Goal: Task Accomplishment & Management: Use online tool/utility

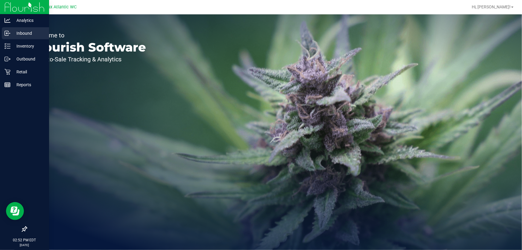
click at [13, 34] on p "Inbound" at bounding box center [28, 33] width 36 height 7
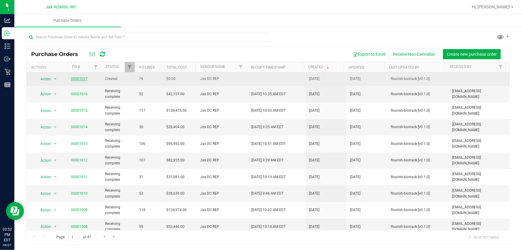
click at [74, 78] on link "00001017" at bounding box center [79, 79] width 17 height 4
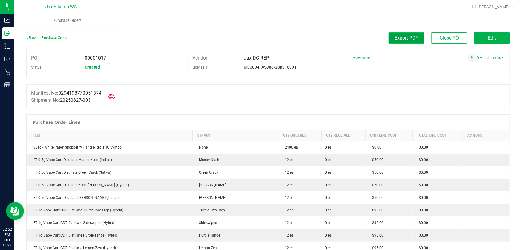
click at [405, 39] on span "Export PDF" at bounding box center [407, 38] width 24 height 6
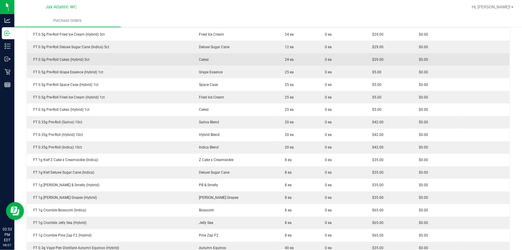
scroll to position [408, 0]
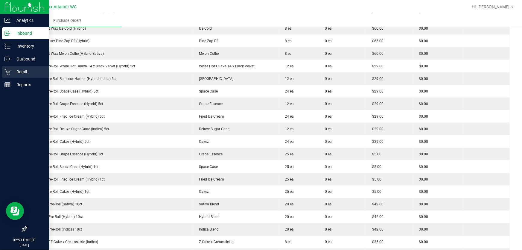
click at [13, 72] on p "Retail" at bounding box center [28, 71] width 36 height 7
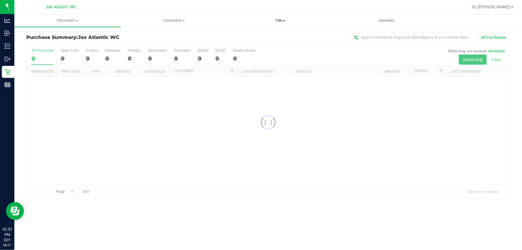
click at [278, 22] on span "Tills" at bounding box center [280, 20] width 106 height 5
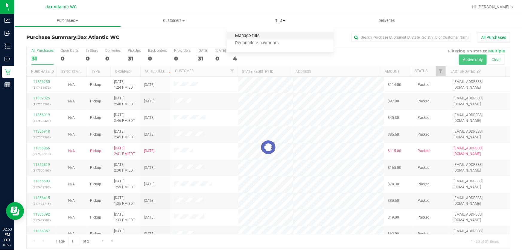
click at [250, 35] on span "Manage tills" at bounding box center [247, 36] width 40 height 5
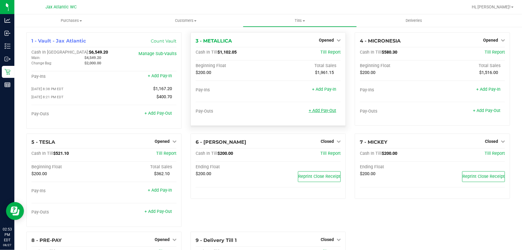
click at [319, 111] on link "+ Add Pay-Out" at bounding box center [323, 110] width 28 height 5
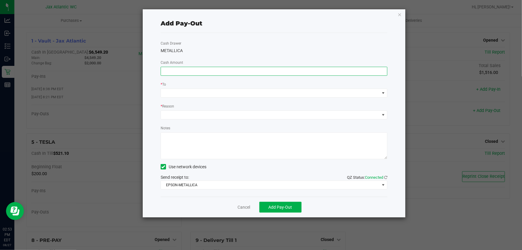
click at [291, 72] on input at bounding box center [274, 71] width 226 height 8
type input "$860.00"
click at [371, 89] on span at bounding box center [270, 93] width 219 height 8
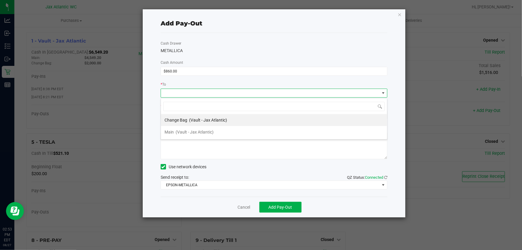
scroll to position [9, 227]
drag, startPoint x: 189, startPoint y: 134, endPoint x: 184, endPoint y: 128, distance: 6.6
click at [189, 134] on span "(Vault - Jax Atlantic)" at bounding box center [195, 132] width 38 height 5
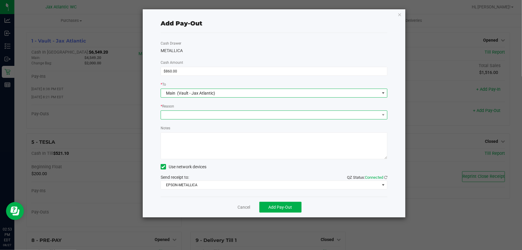
click at [183, 115] on span at bounding box center [270, 115] width 219 height 8
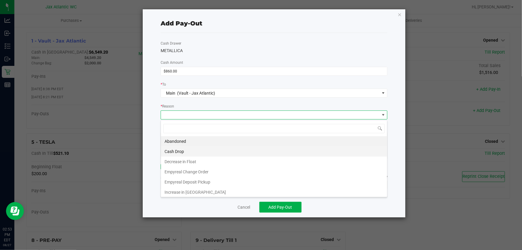
click at [176, 152] on li "Cash Drop" at bounding box center [274, 151] width 226 height 10
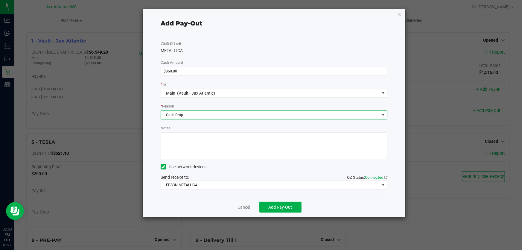
click at [175, 137] on textarea "Notes" at bounding box center [274, 145] width 227 height 27
type textarea "kl"
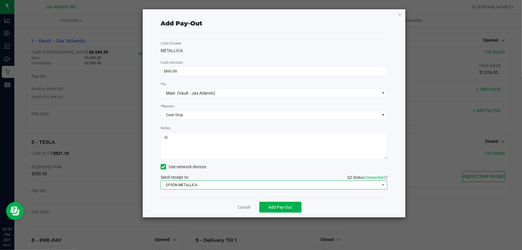
click at [199, 184] on span "EPSON-METALLICA" at bounding box center [270, 185] width 219 height 8
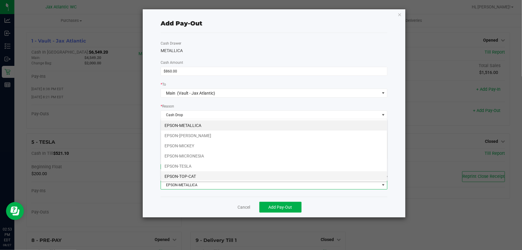
click at [189, 174] on li "EPSON-TOP-CAT" at bounding box center [274, 176] width 226 height 10
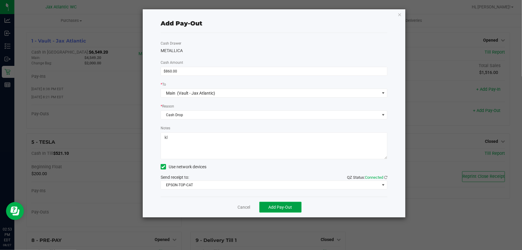
click at [277, 207] on span "Add Pay-Out" at bounding box center [281, 207] width 24 height 5
click at [242, 209] on link "Dismiss" at bounding box center [242, 207] width 14 height 6
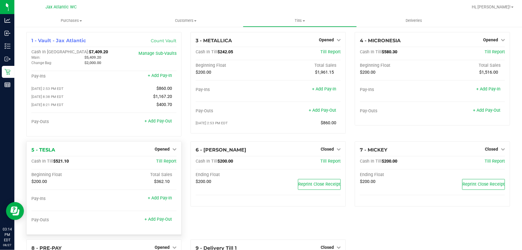
scroll to position [0, 0]
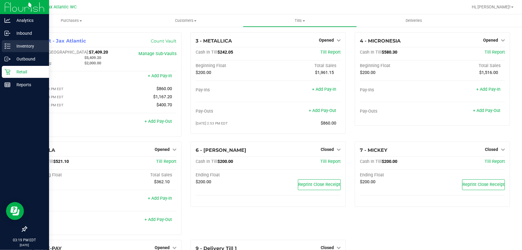
click at [10, 46] on p "Inventory" at bounding box center [28, 46] width 36 height 7
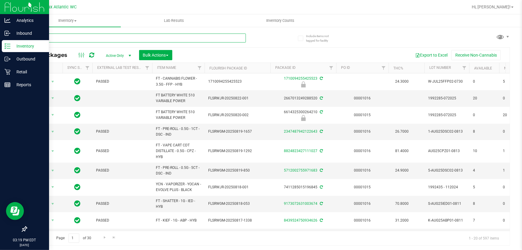
click at [70, 41] on input "text" at bounding box center [136, 38] width 220 height 9
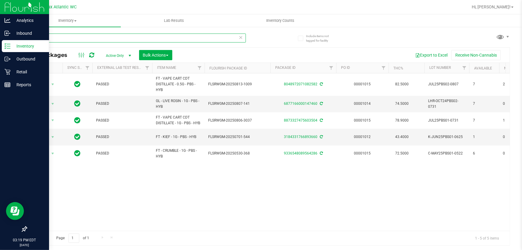
click at [51, 37] on input "pbs" at bounding box center [136, 38] width 220 height 9
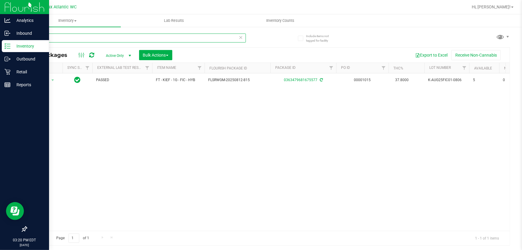
click at [69, 39] on input "fic" at bounding box center [136, 38] width 220 height 9
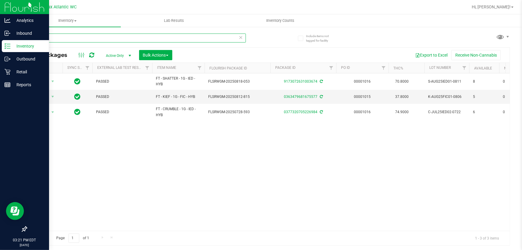
click at [52, 38] on input "ied" at bounding box center [136, 38] width 220 height 9
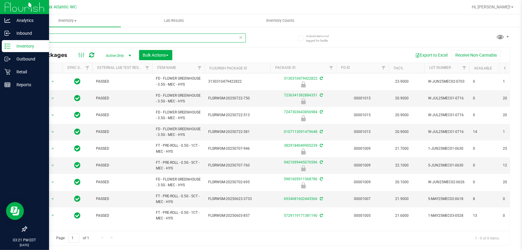
type input "m"
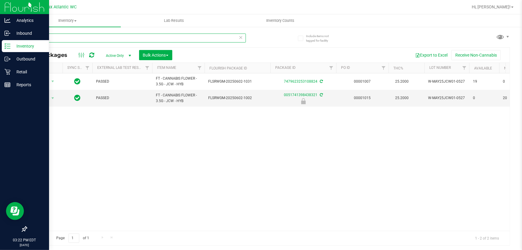
click at [41, 40] on input "jcw" at bounding box center [136, 38] width 220 height 9
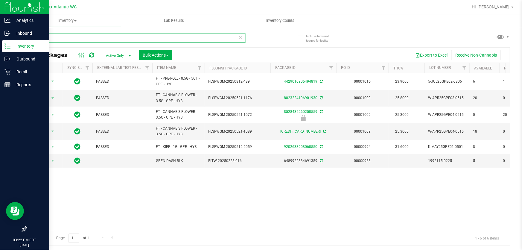
click at [53, 34] on input "gpe" at bounding box center [136, 38] width 220 height 9
click at [53, 35] on input "gpe" at bounding box center [136, 38] width 220 height 9
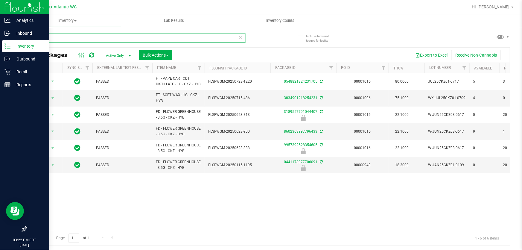
type input "ckz"
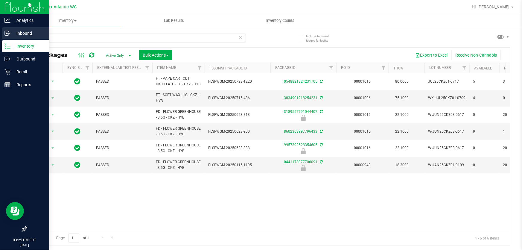
click at [48, 38] on div "Inbound" at bounding box center [25, 33] width 47 height 12
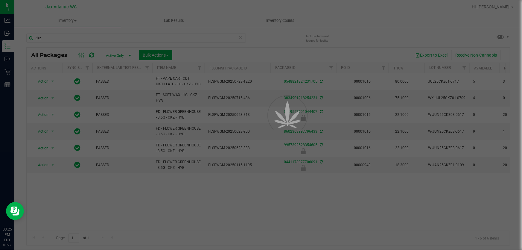
click at [47, 38] on div at bounding box center [261, 125] width 522 height 250
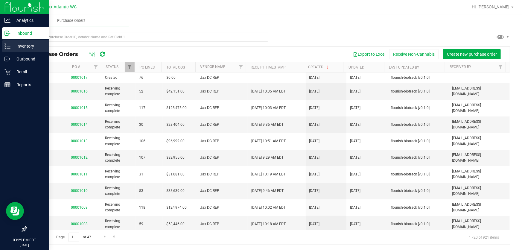
click at [6, 46] on icon at bounding box center [7, 46] width 6 height 6
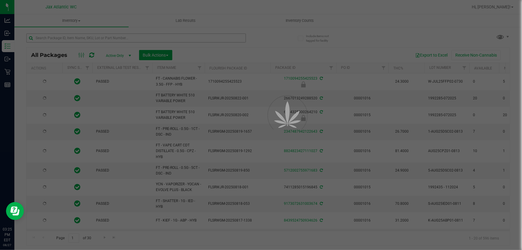
click at [51, 37] on div at bounding box center [261, 125] width 522 height 250
type input "[DATE]"
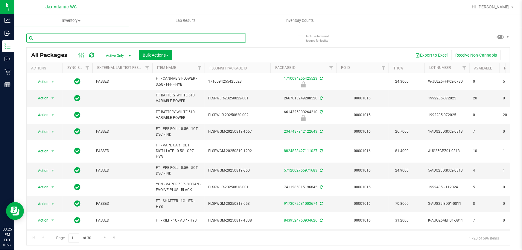
click at [51, 37] on input "text" at bounding box center [136, 38] width 220 height 9
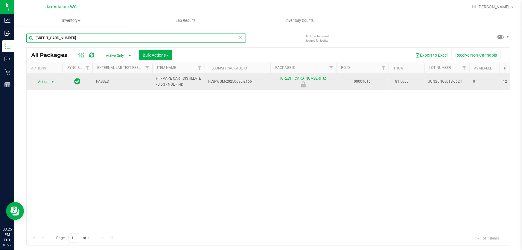
type input "[CREDIT_CARD_NUMBER]"
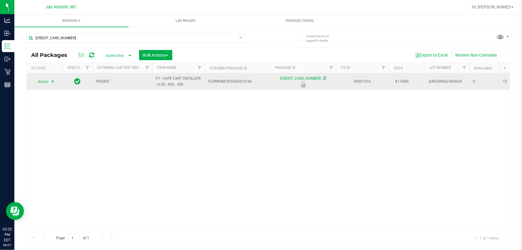
click at [50, 84] on span "select" at bounding box center [52, 82] width 7 height 8
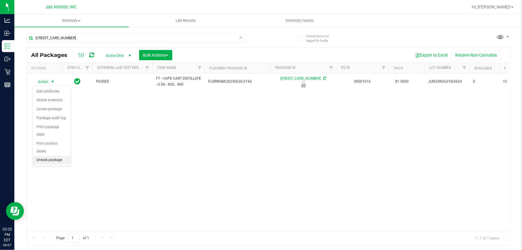
click at [48, 156] on li "Unlock package" at bounding box center [52, 160] width 38 height 9
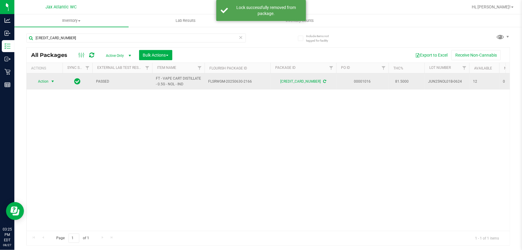
click at [42, 81] on span "Action" at bounding box center [41, 81] width 16 height 8
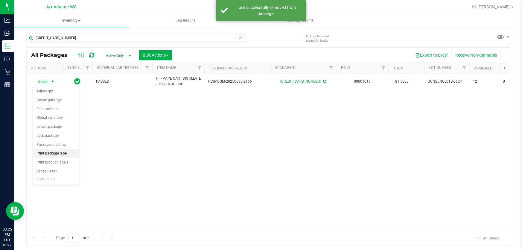
click at [53, 154] on li "Print package label" at bounding box center [56, 153] width 46 height 9
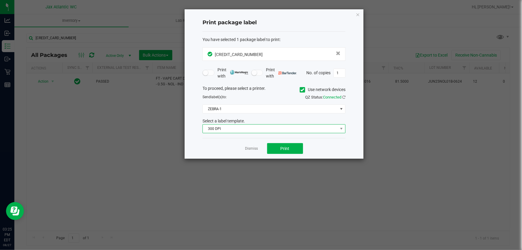
click at [283, 128] on span "300 DPI" at bounding box center [270, 129] width 135 height 8
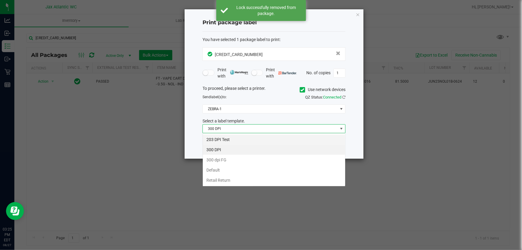
scroll to position [9, 143]
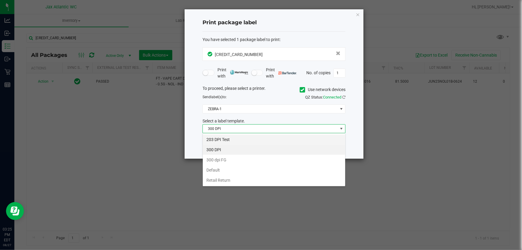
click at [266, 139] on li "203 DPI Test" at bounding box center [274, 139] width 142 height 10
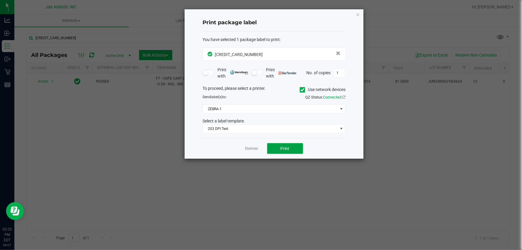
click at [274, 145] on button "Print" at bounding box center [285, 148] width 36 height 11
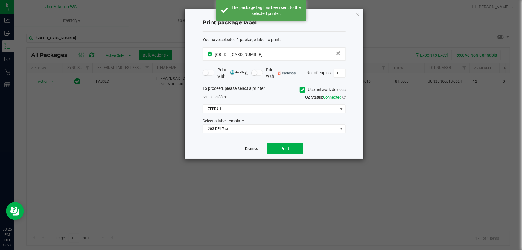
click at [252, 149] on link "Dismiss" at bounding box center [251, 148] width 13 height 5
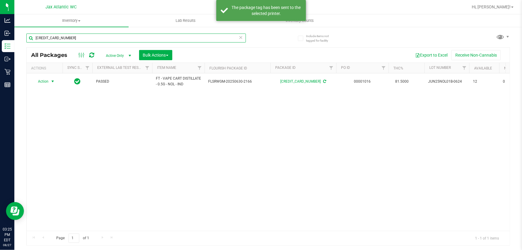
click at [66, 39] on input "[CREDIT_CARD_NUMBER]" at bounding box center [136, 38] width 220 height 9
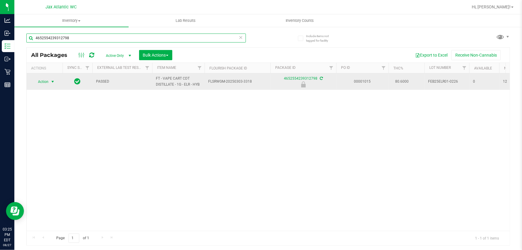
type input "4652554239312798"
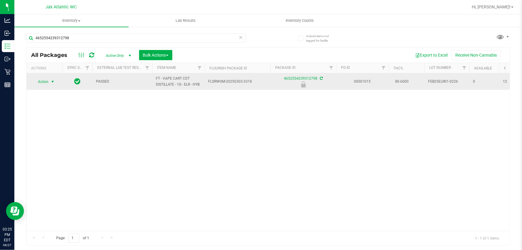
click at [44, 81] on span "Action" at bounding box center [41, 82] width 16 height 8
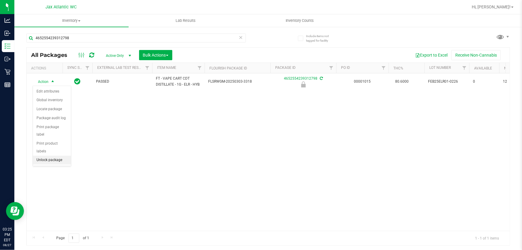
click at [63, 156] on li "Unlock package" at bounding box center [52, 160] width 38 height 9
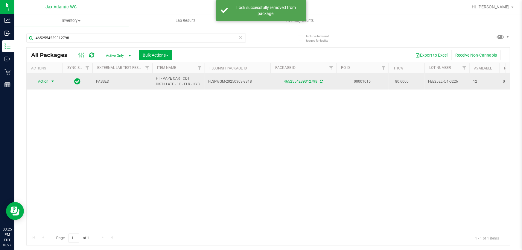
click at [45, 83] on span "Action" at bounding box center [41, 81] width 16 height 8
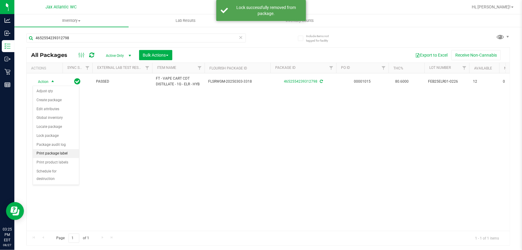
click at [53, 153] on li "Print package label" at bounding box center [56, 153] width 46 height 9
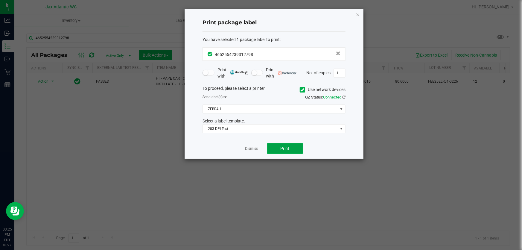
click at [284, 149] on span "Print" at bounding box center [285, 148] width 9 height 5
click at [250, 149] on link "Dismiss" at bounding box center [251, 148] width 13 height 5
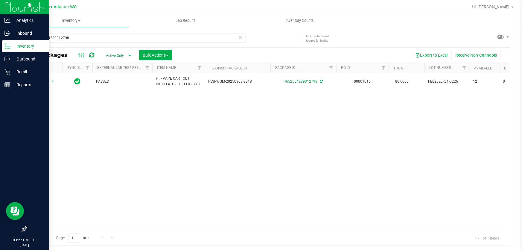
click at [11, 43] on p "Inventory" at bounding box center [28, 46] width 36 height 7
click at [10, 46] on icon at bounding box center [7, 46] width 6 height 6
click at [15, 45] on p "Inventory" at bounding box center [28, 46] width 36 height 7
